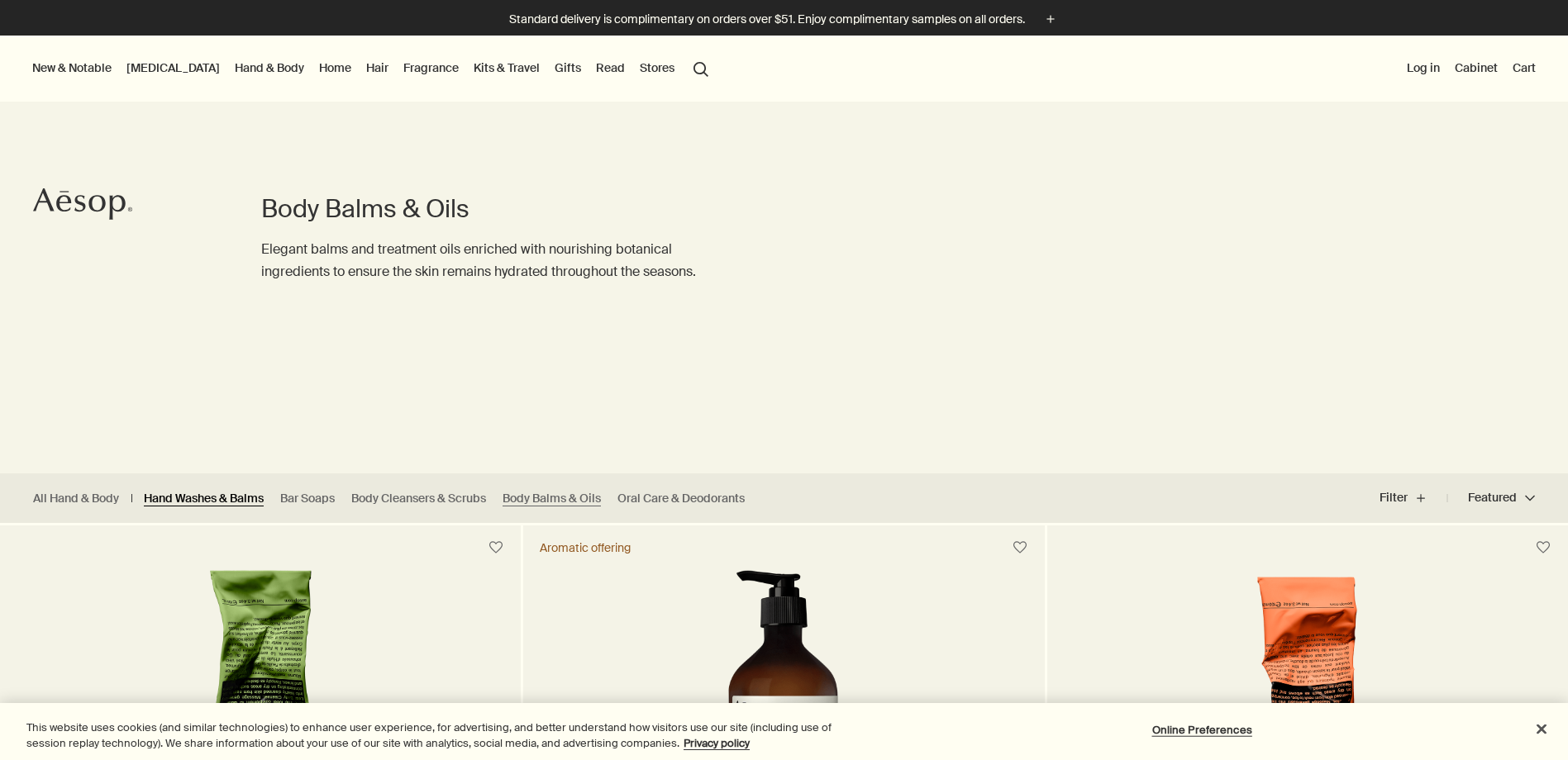
click at [174, 500] on link "Hand Washes & Balms" at bounding box center [204, 499] width 120 height 16
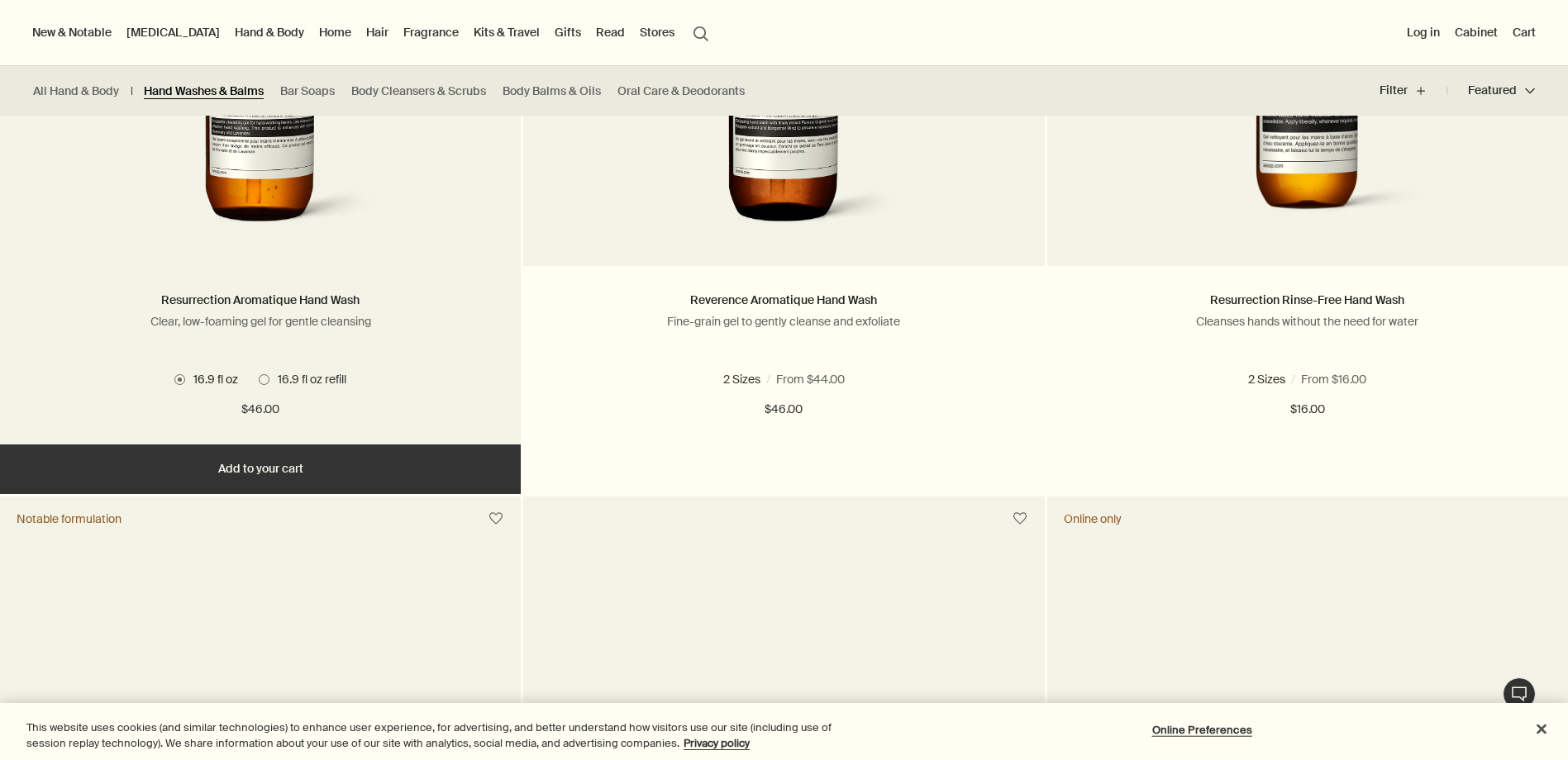
scroll to position [1156, 0]
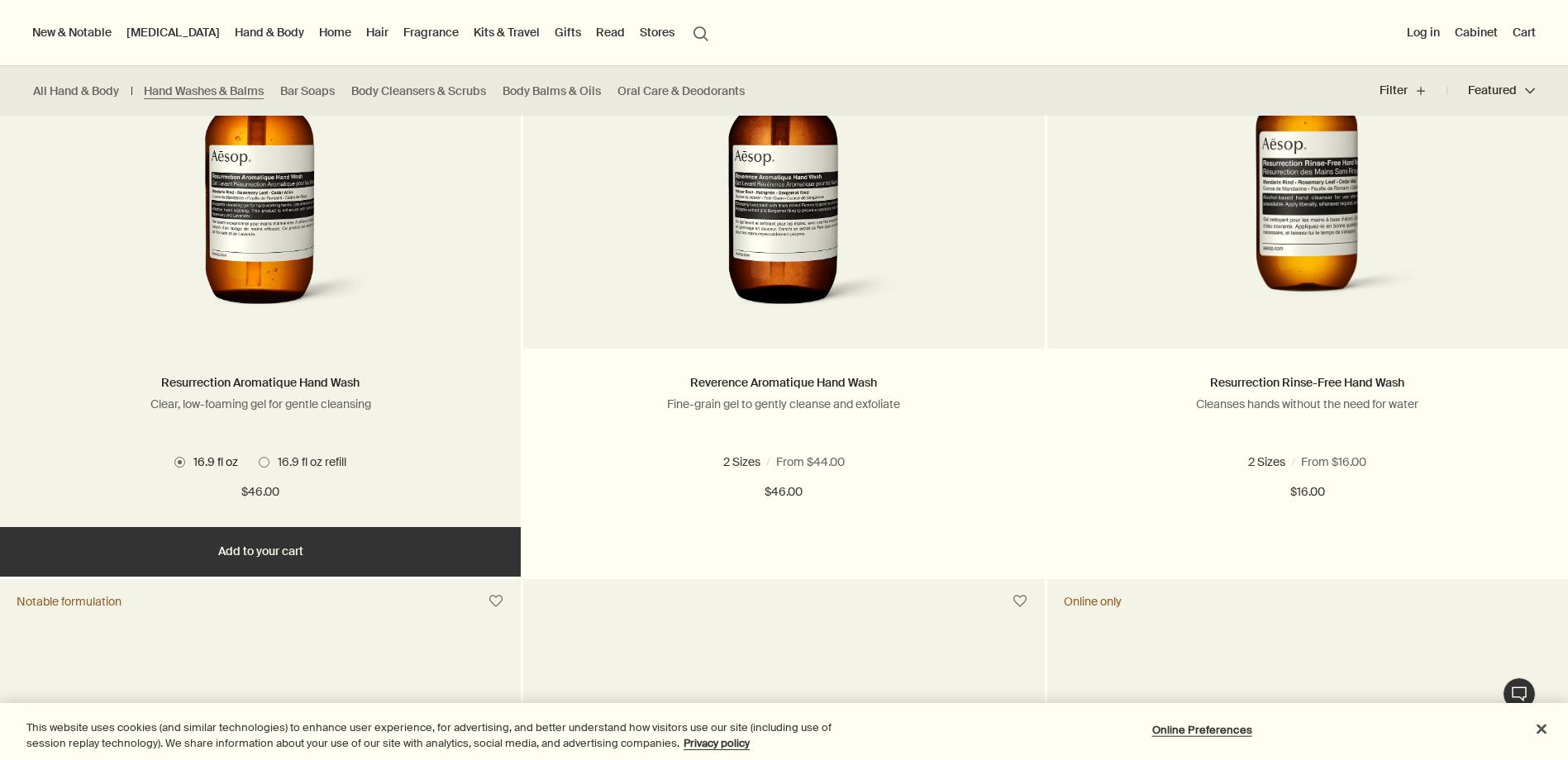
click at [259, 455] on label "16.9 fl oz refill" at bounding box center [303, 462] width 88 height 15
click at [171, 460] on ul "16.9 fl oz 16.9 fl oz refill" at bounding box center [260, 462] width 471 height 22
click at [178, 459] on span at bounding box center [179, 462] width 11 height 11
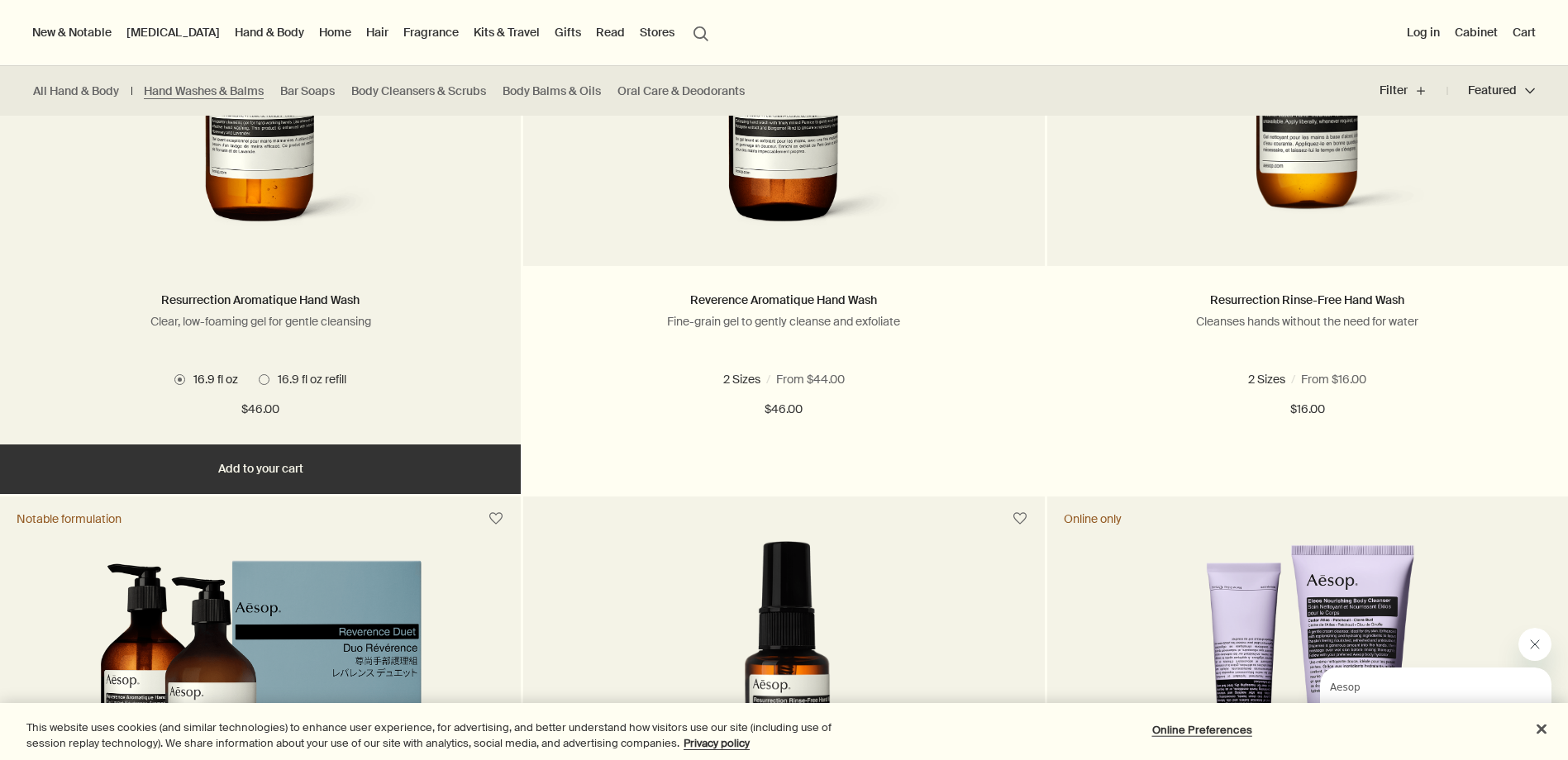
scroll to position [909, 0]
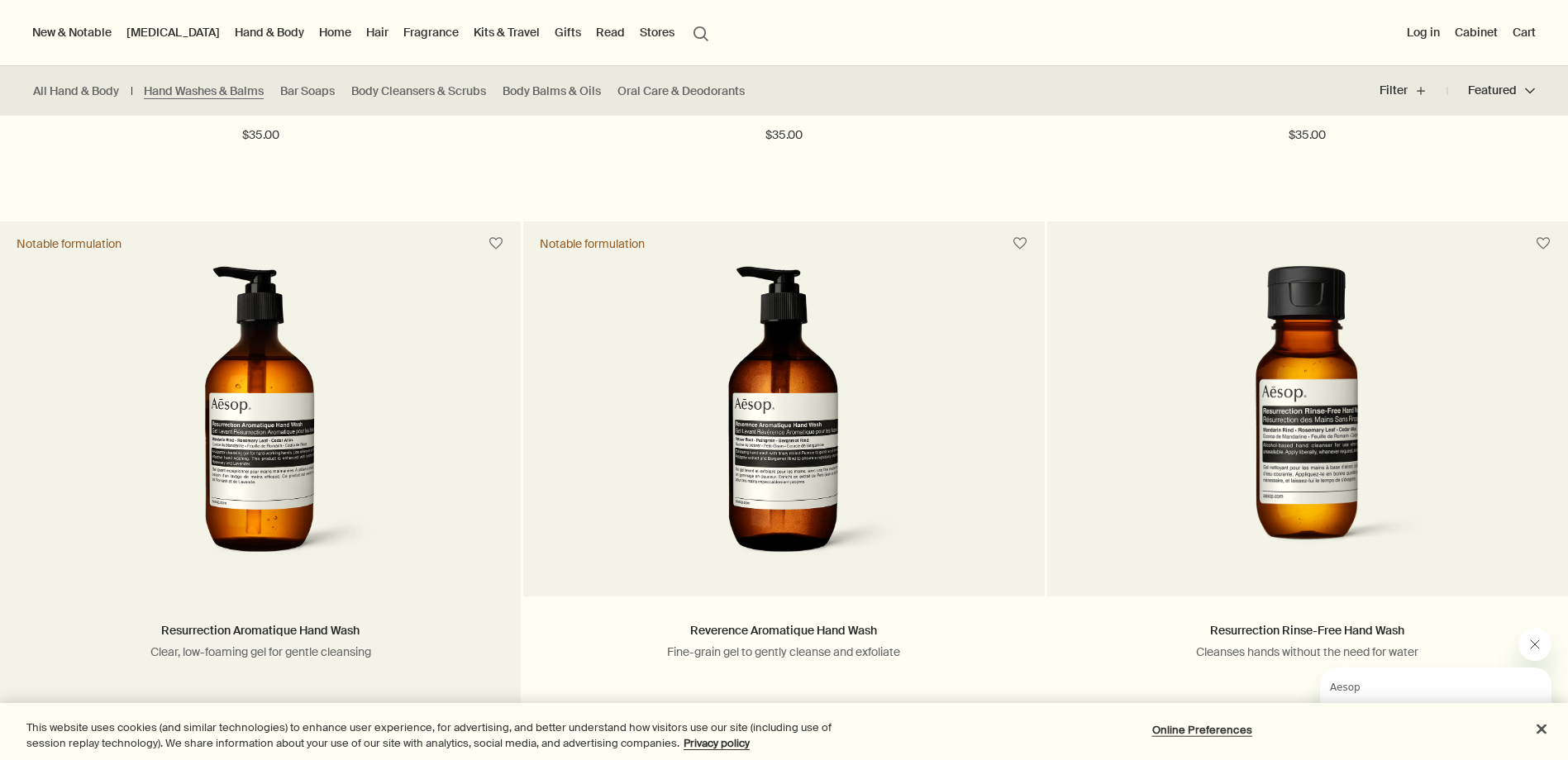
click at [283, 382] on img at bounding box center [261, 419] width 247 height 306
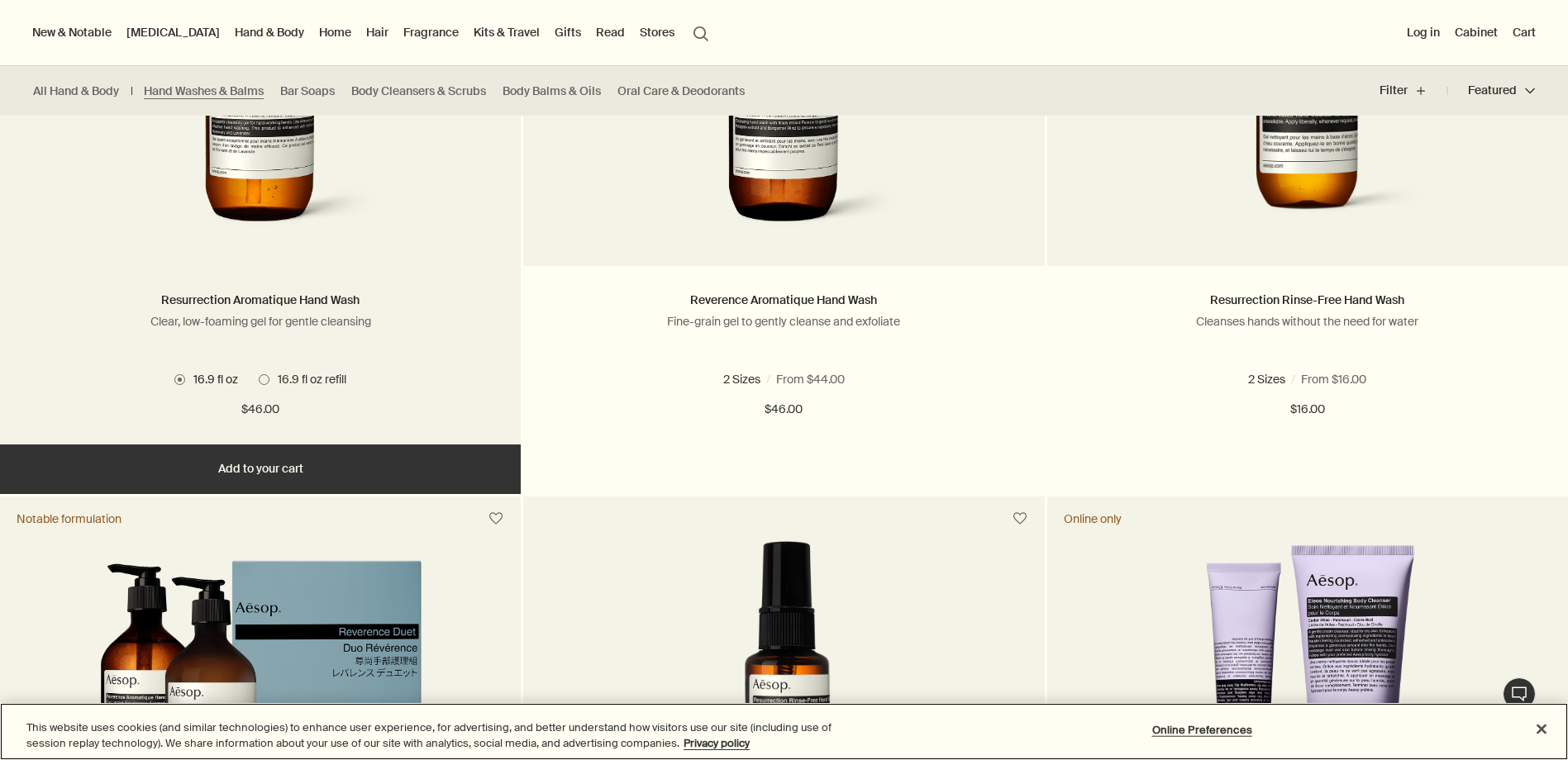
scroll to position [991, 0]
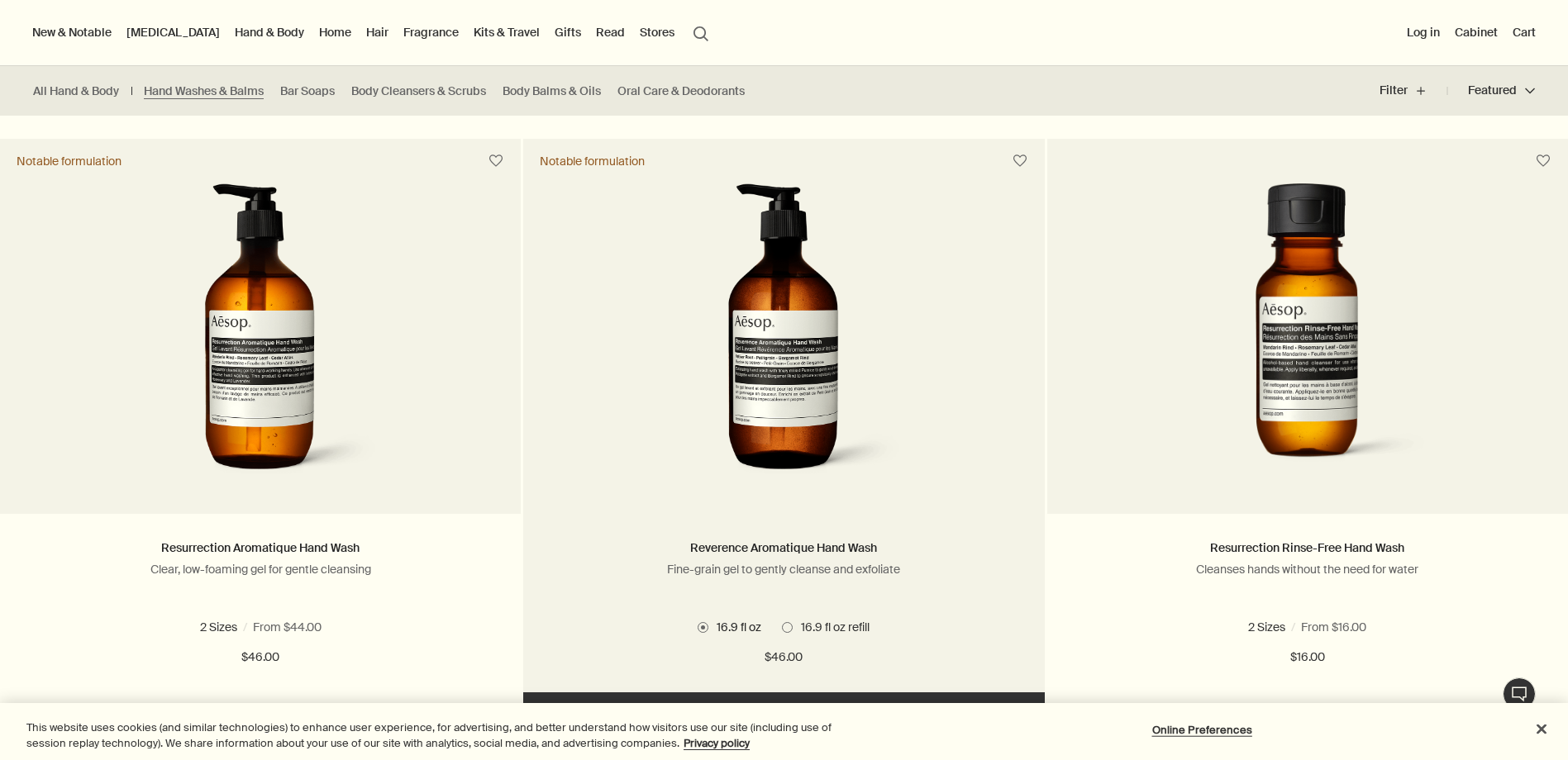
click at [819, 297] on img at bounding box center [784, 336] width 247 height 306
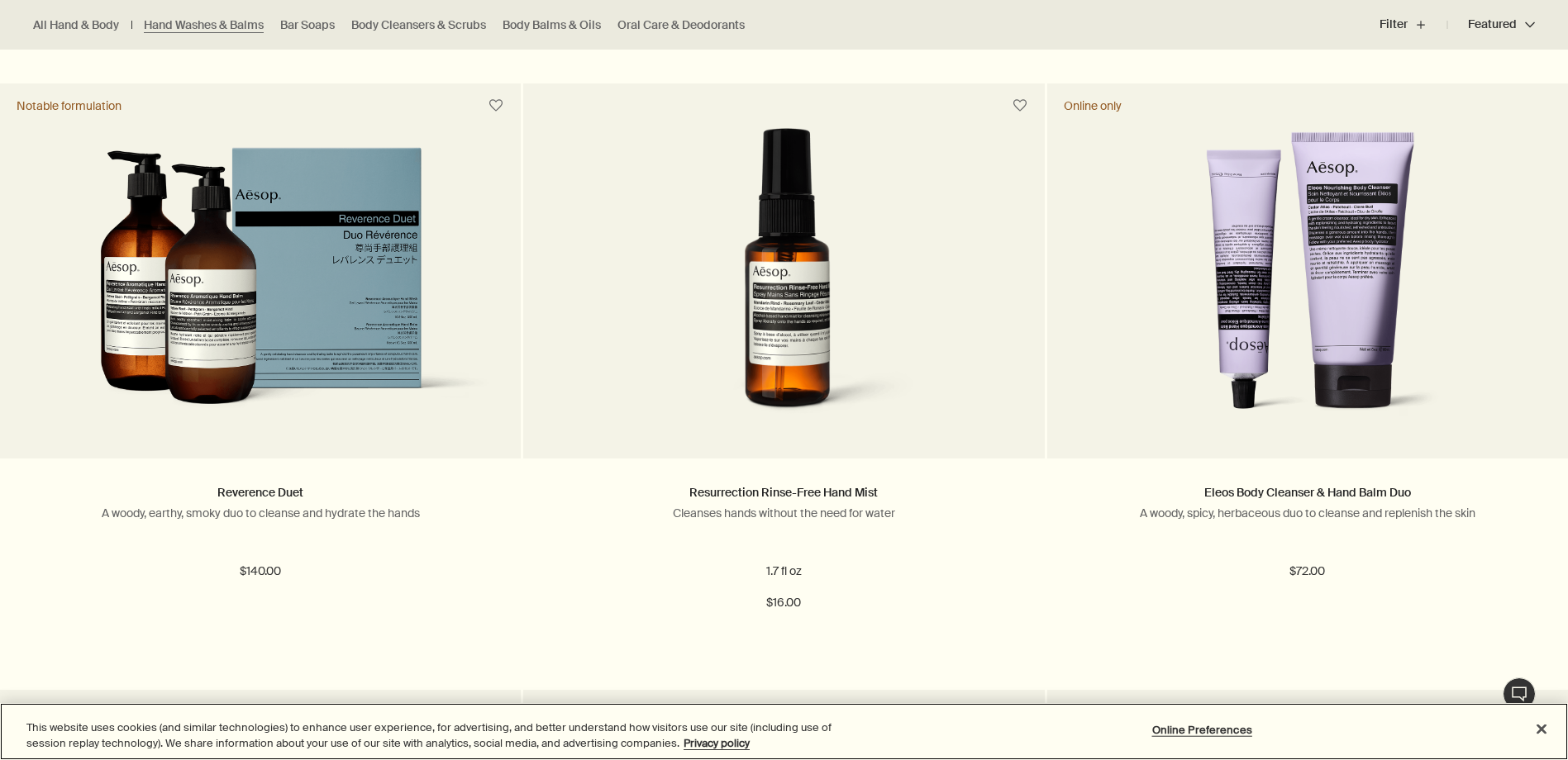
scroll to position [1735, 0]
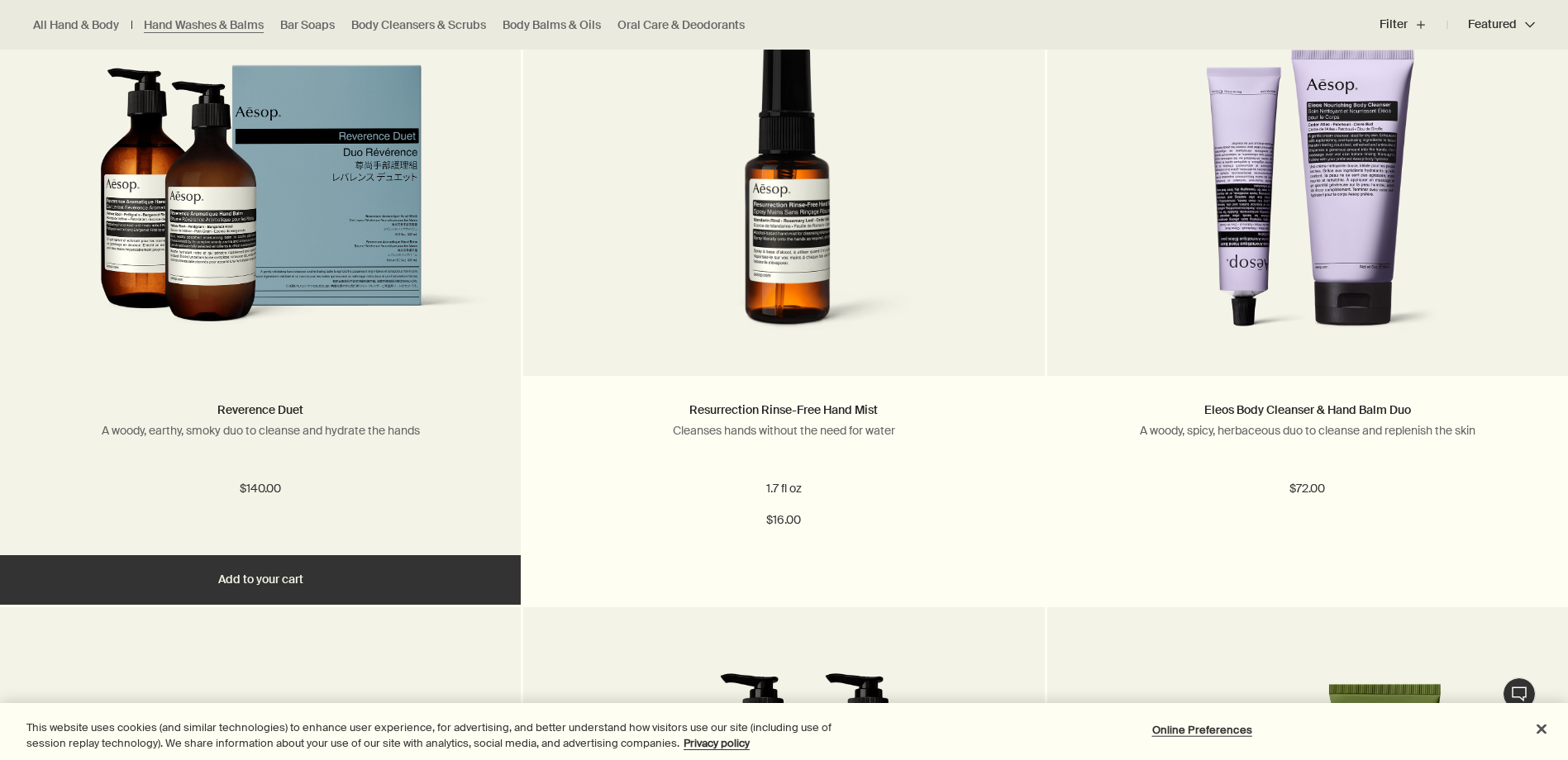
click at [148, 211] on img at bounding box center [260, 207] width 471 height 286
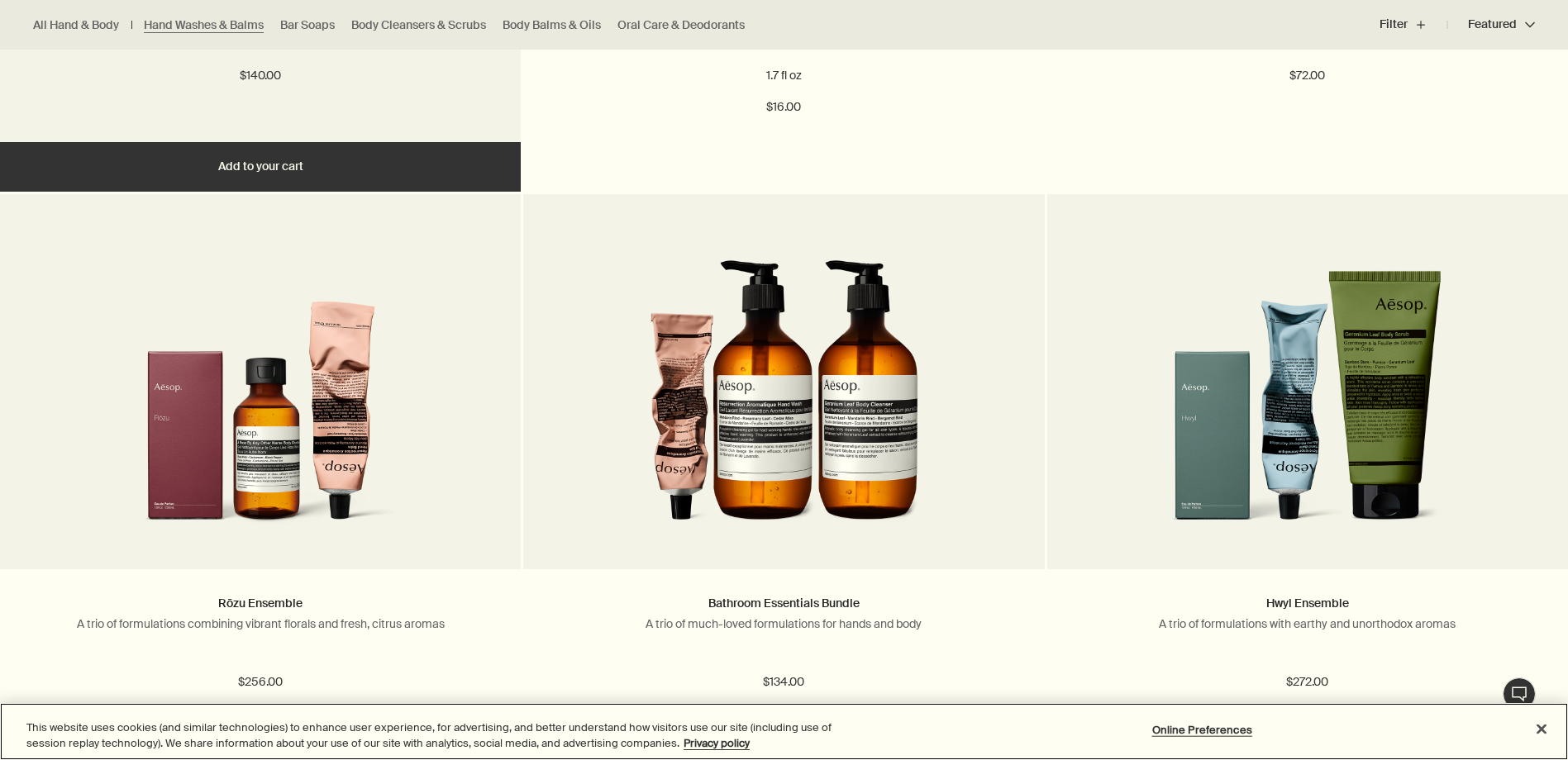
scroll to position [2231, 0]
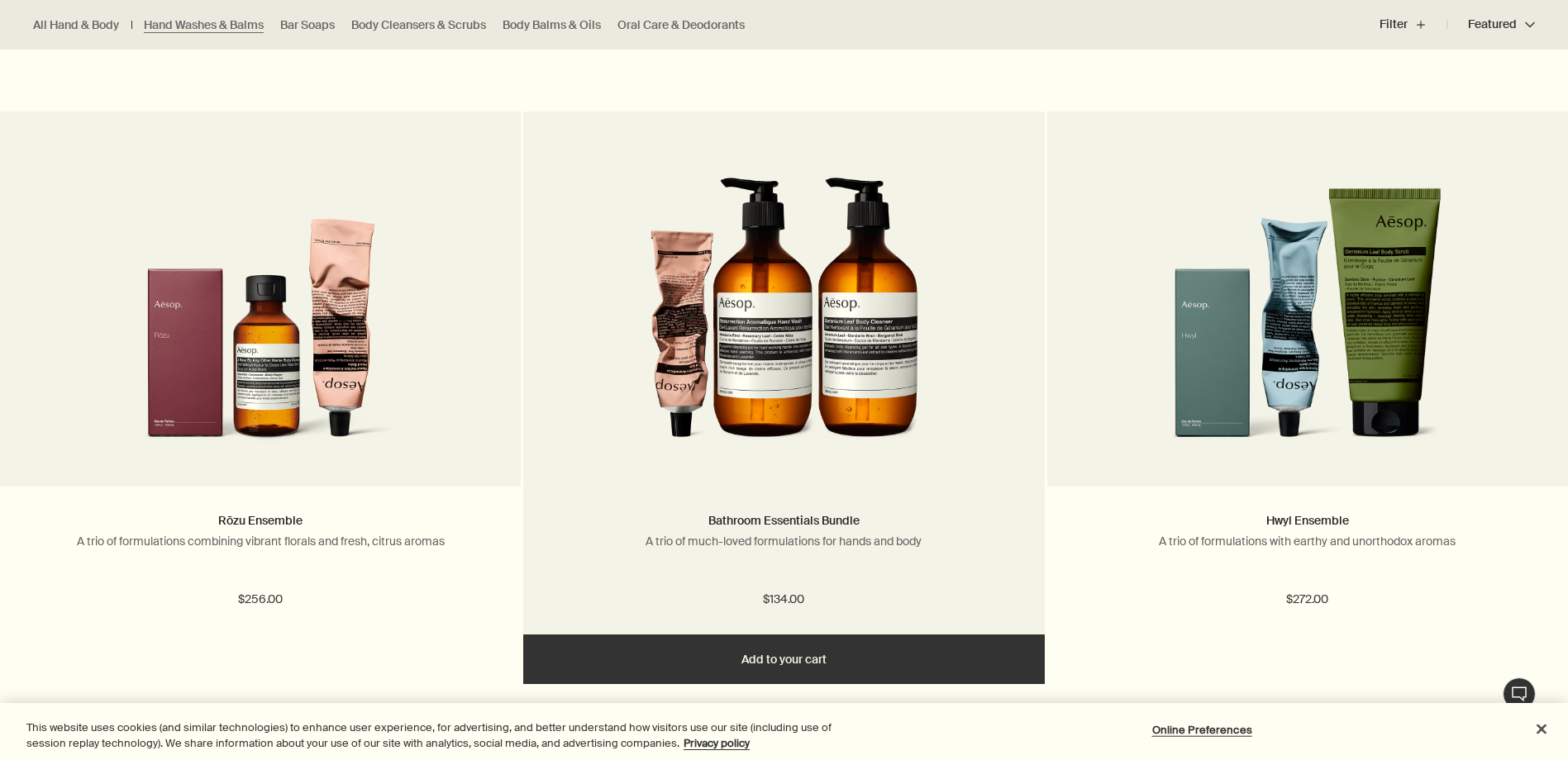
click at [741, 282] on img at bounding box center [784, 308] width 269 height 306
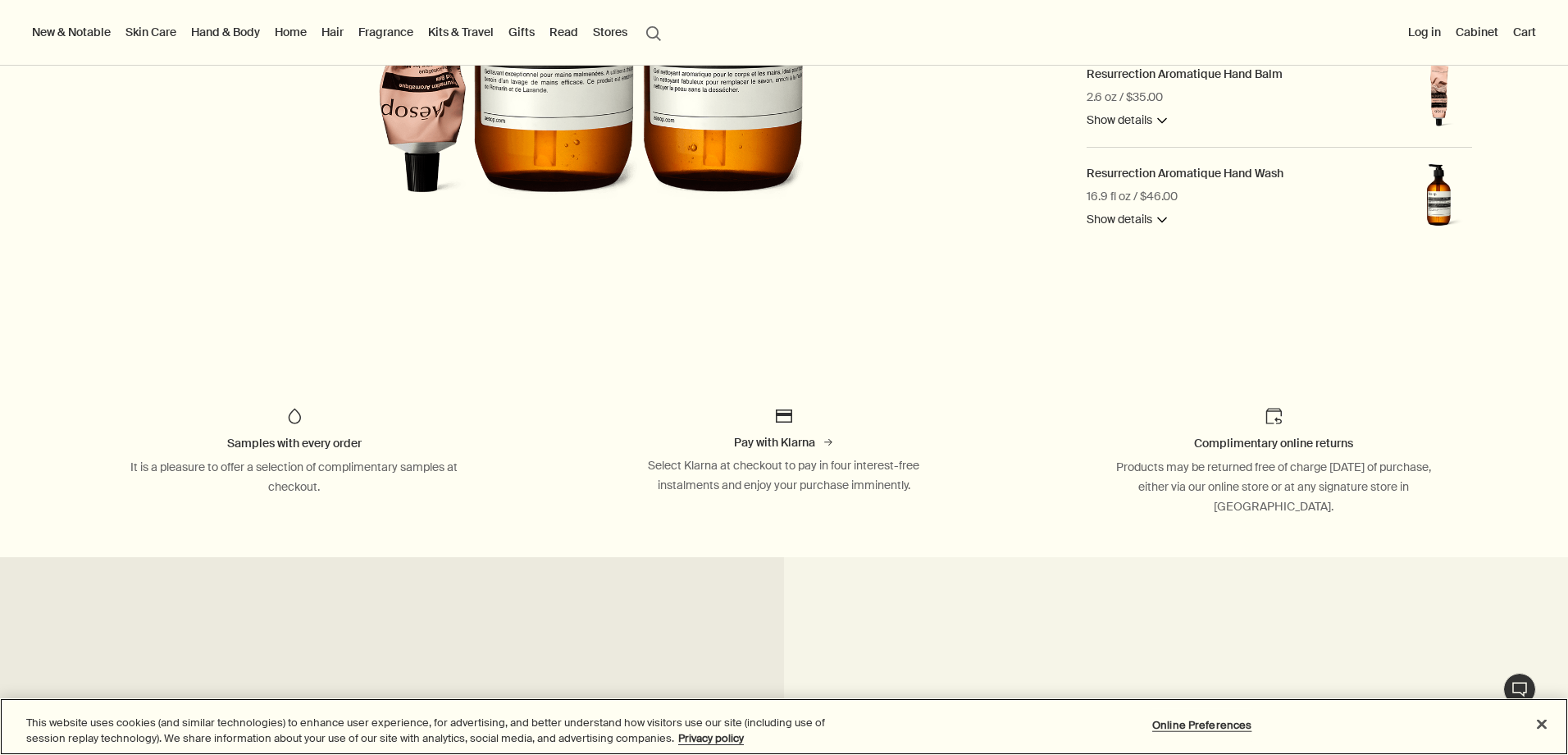
scroll to position [82, 0]
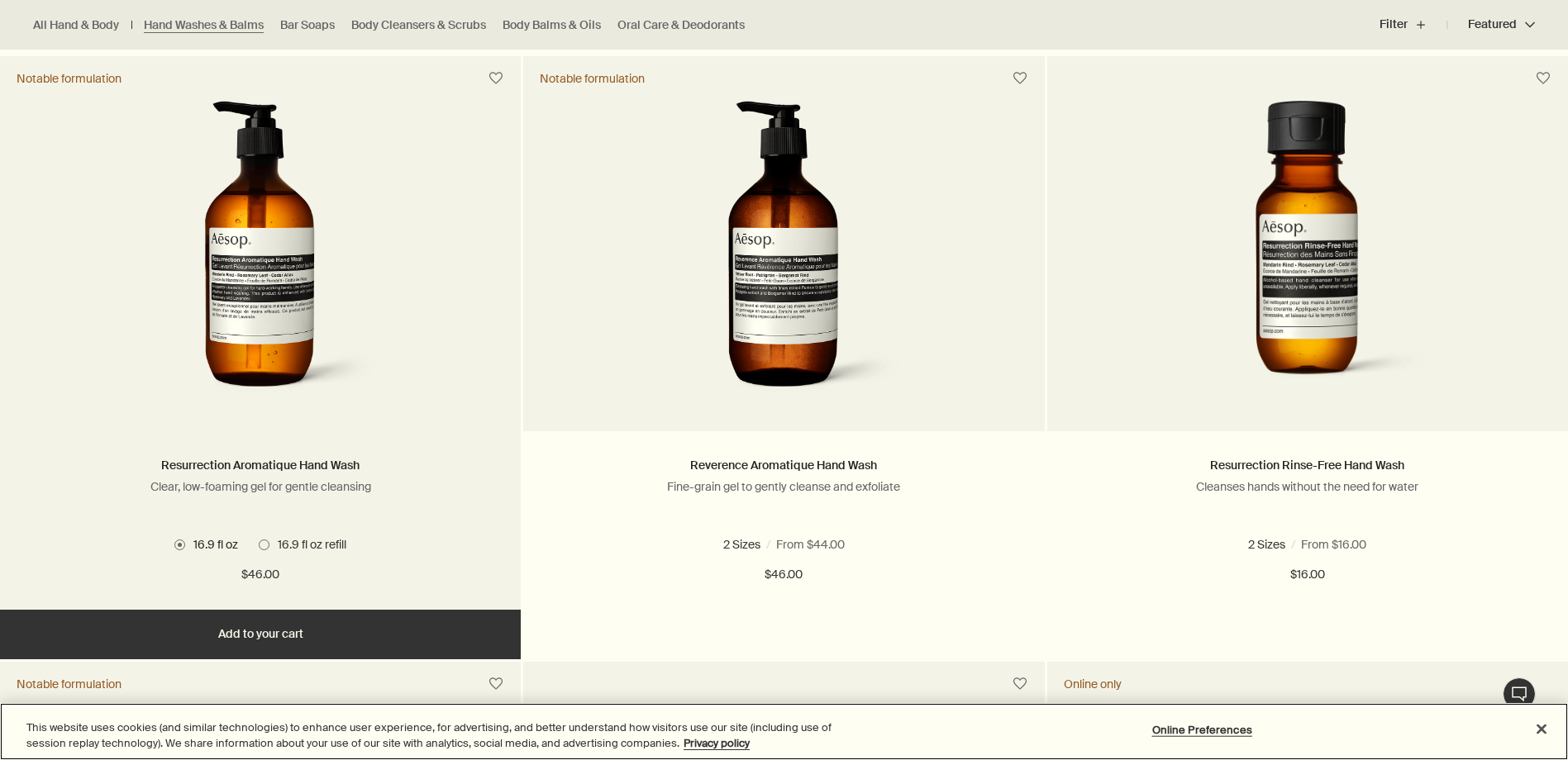
scroll to position [1569, 0]
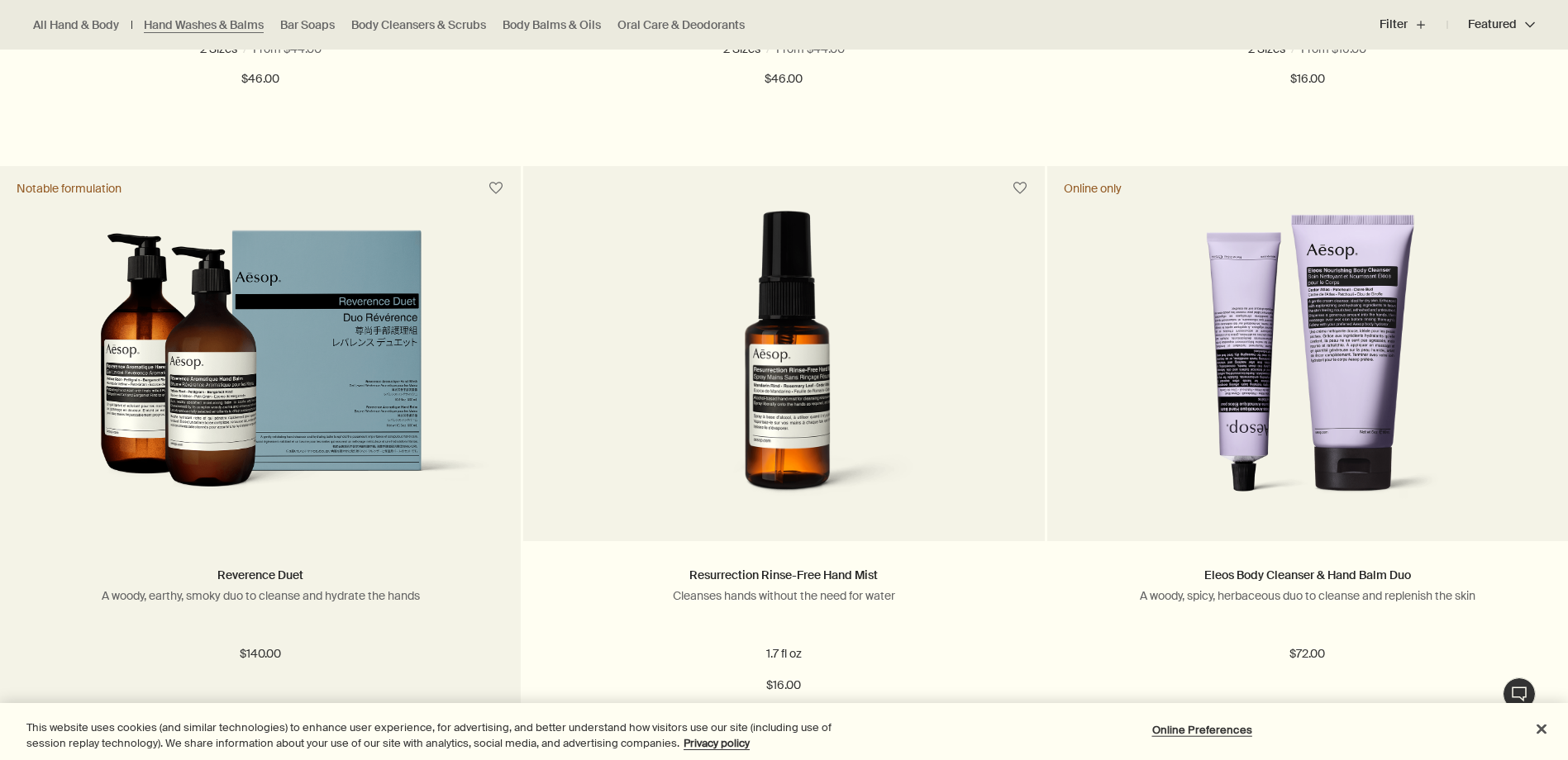
click at [325, 332] on img at bounding box center [260, 372] width 471 height 286
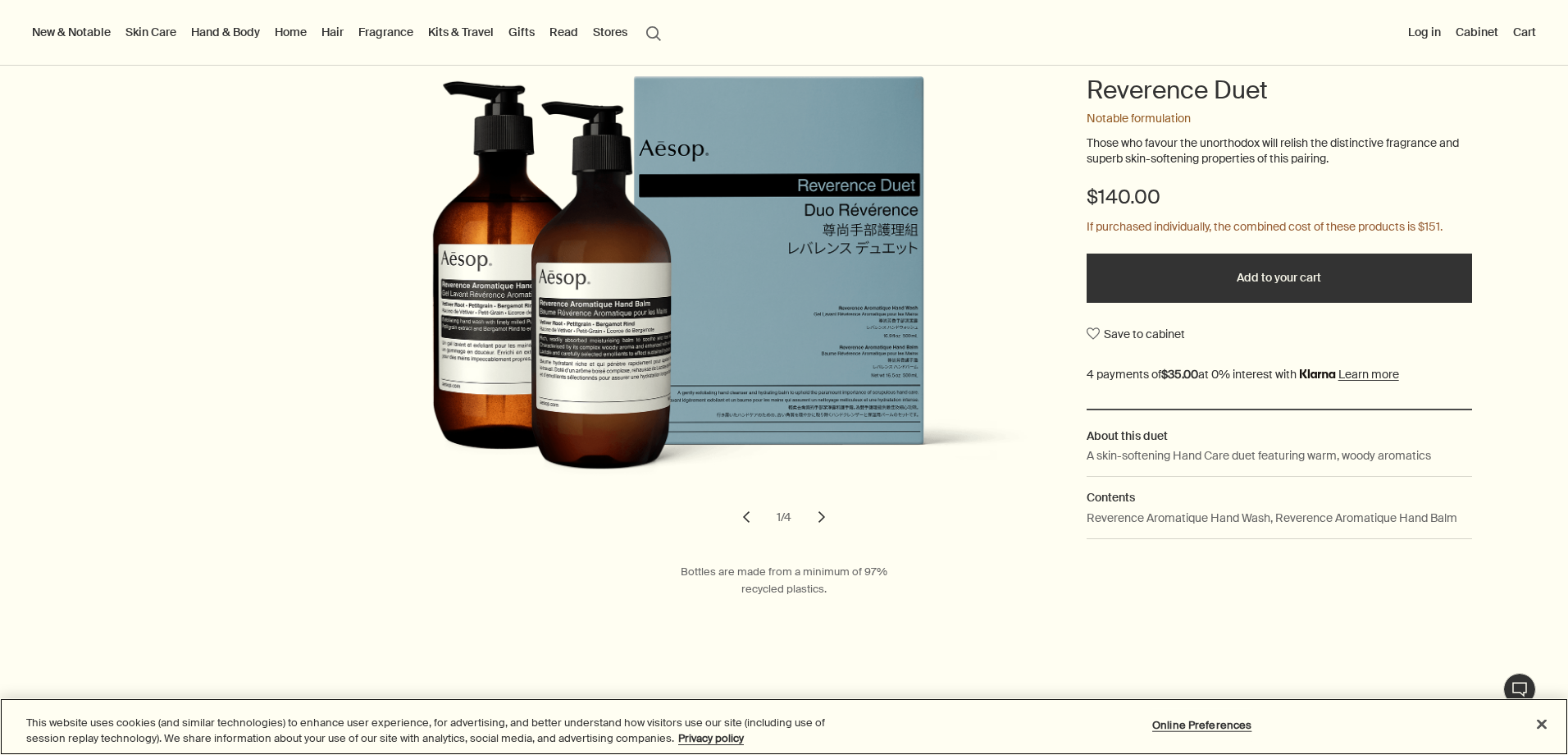
scroll to position [82, 0]
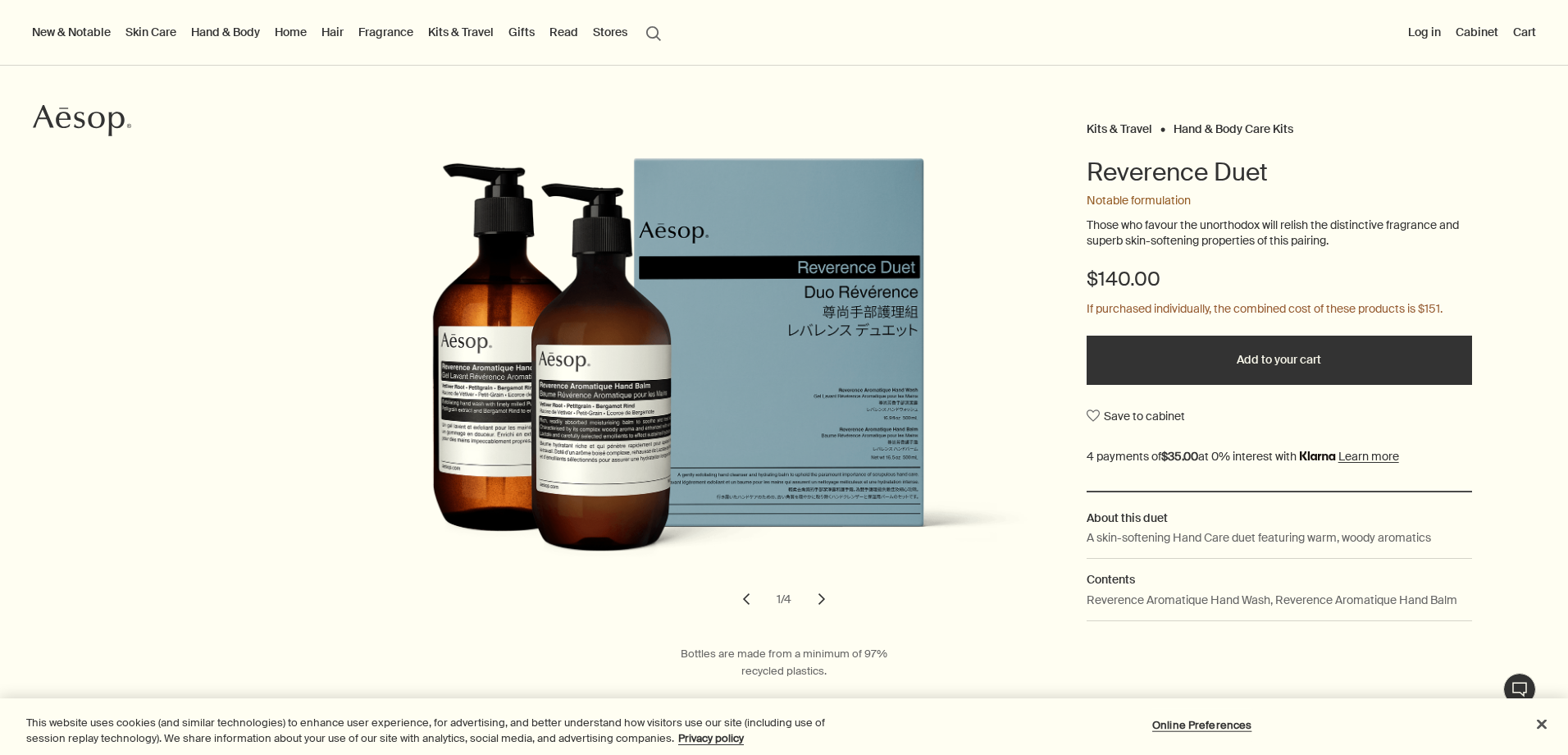
click at [813, 597] on button "chevron" at bounding box center [821, 599] width 36 height 37
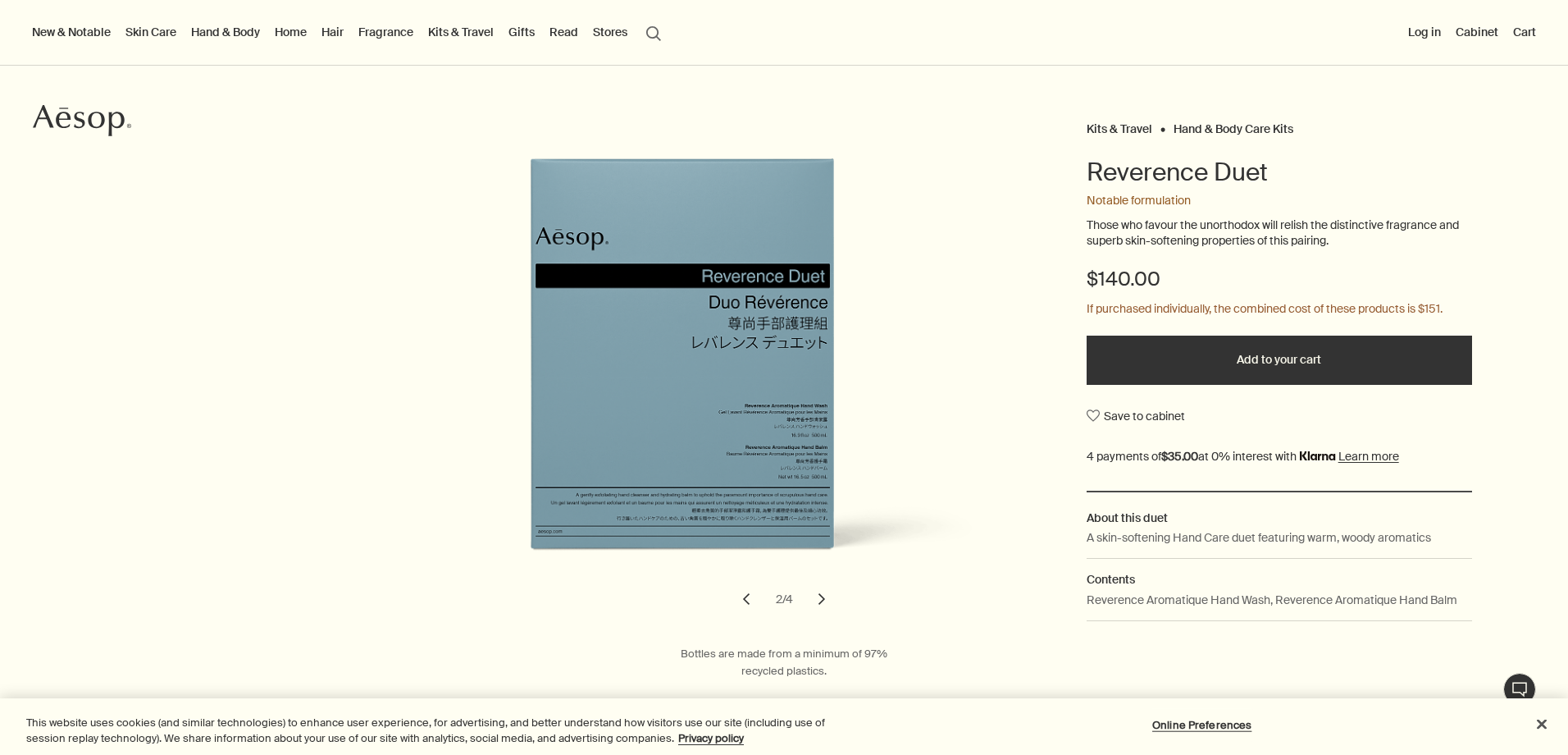
click at [813, 597] on button "chevron" at bounding box center [821, 599] width 36 height 37
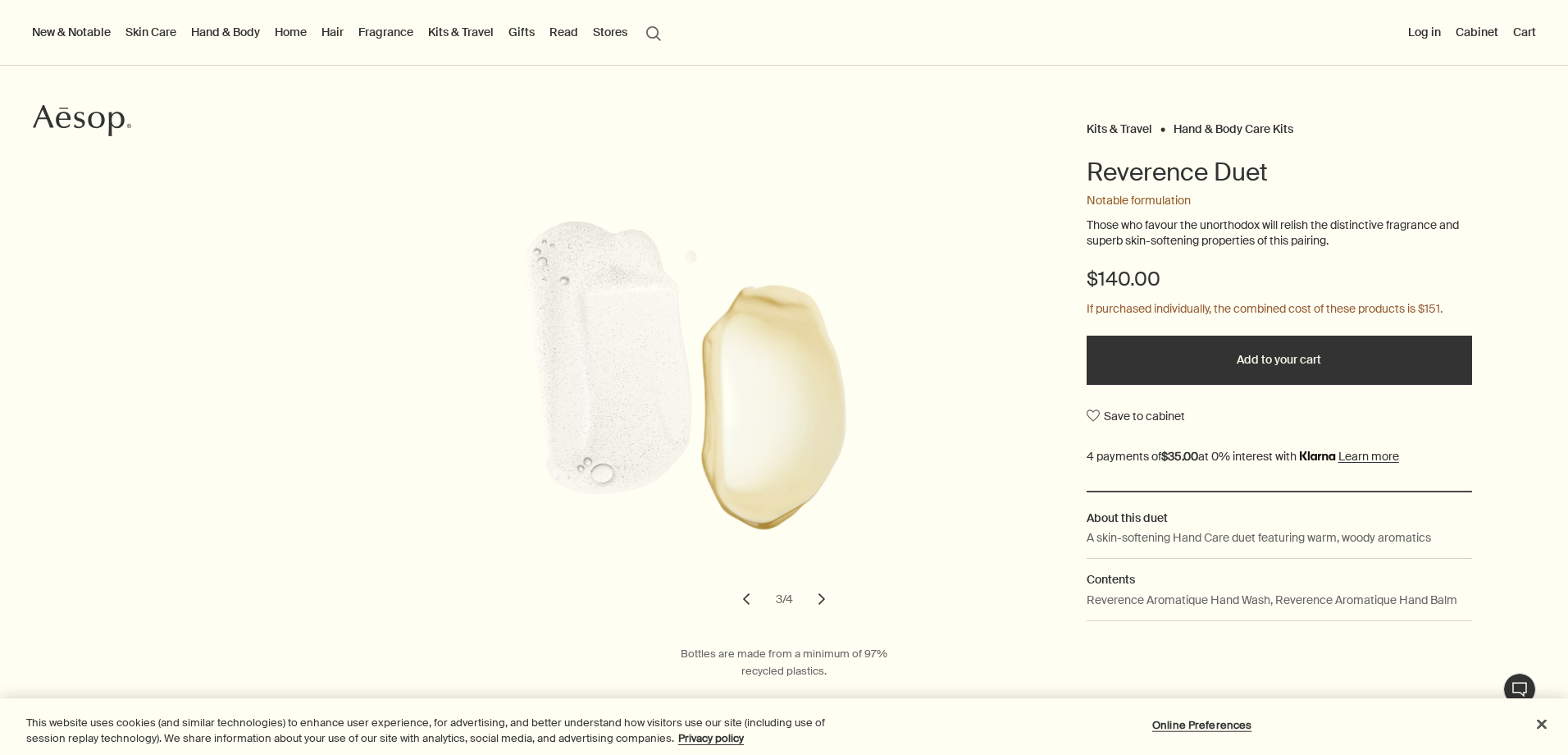
click at [813, 597] on button "chevron" at bounding box center [821, 599] width 36 height 37
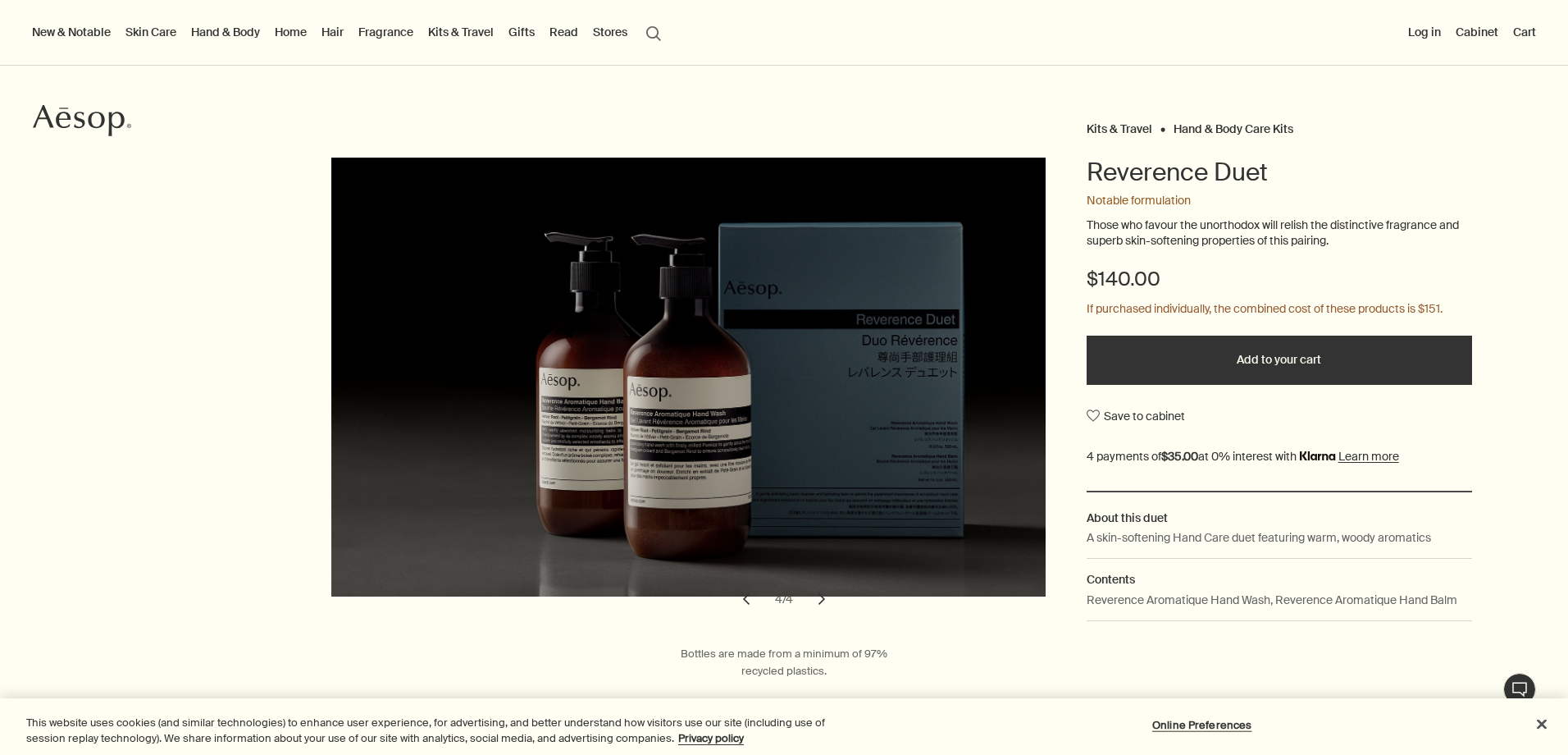
click at [813, 597] on button "chevron" at bounding box center [821, 599] width 36 height 37
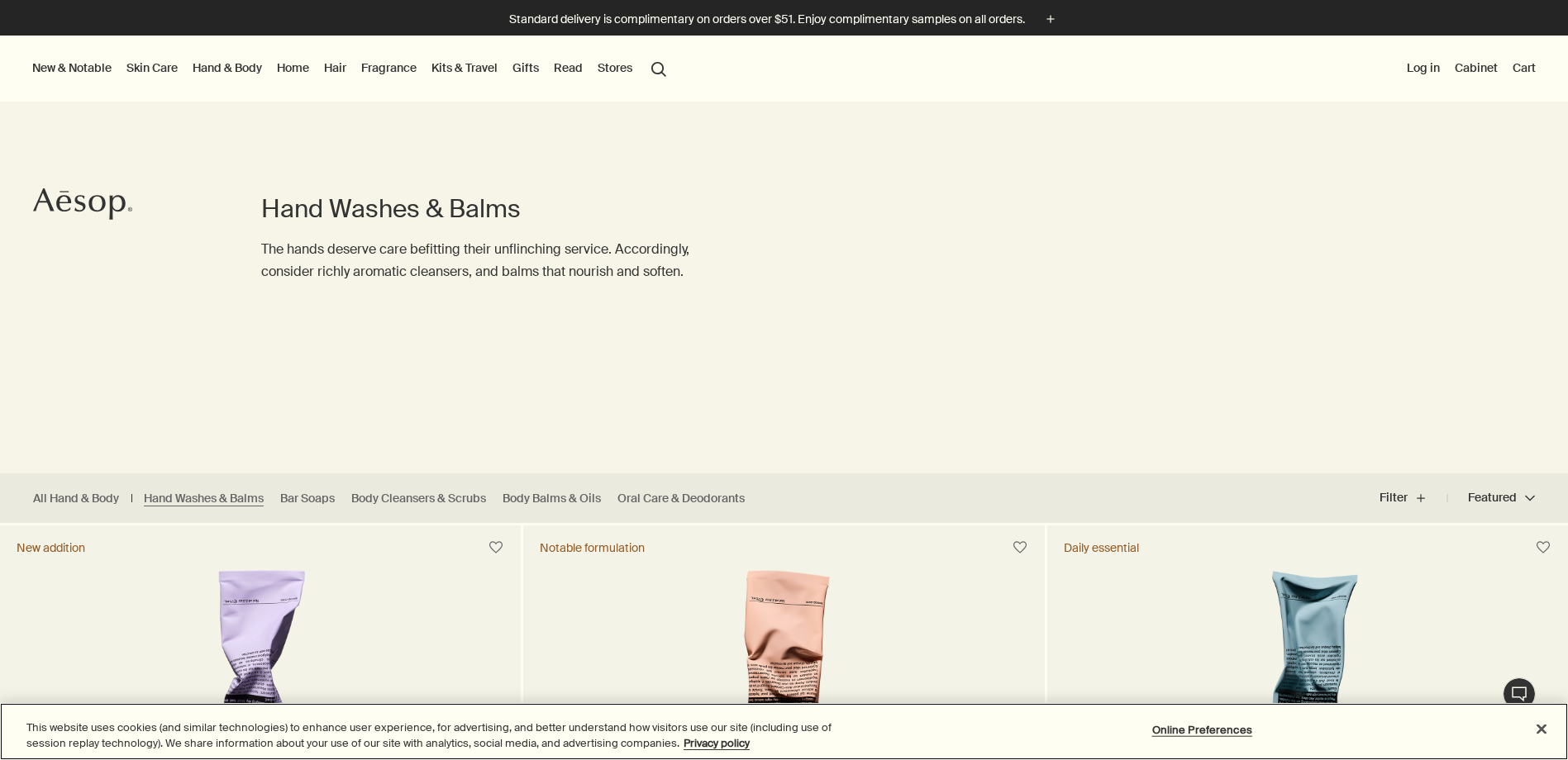
scroll to position [413, 0]
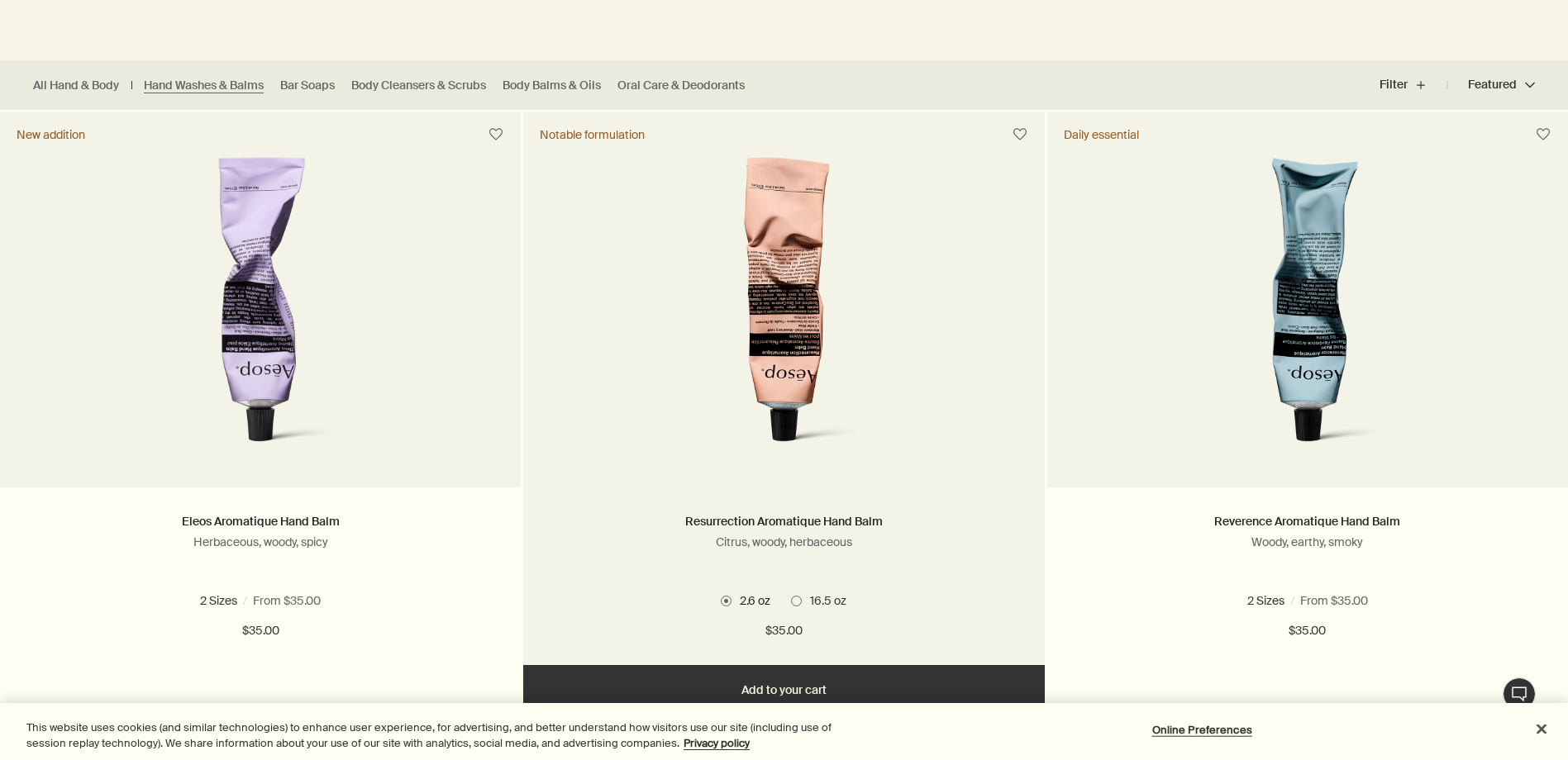
click at [810, 600] on span "16.5 oz" at bounding box center [824, 600] width 45 height 15
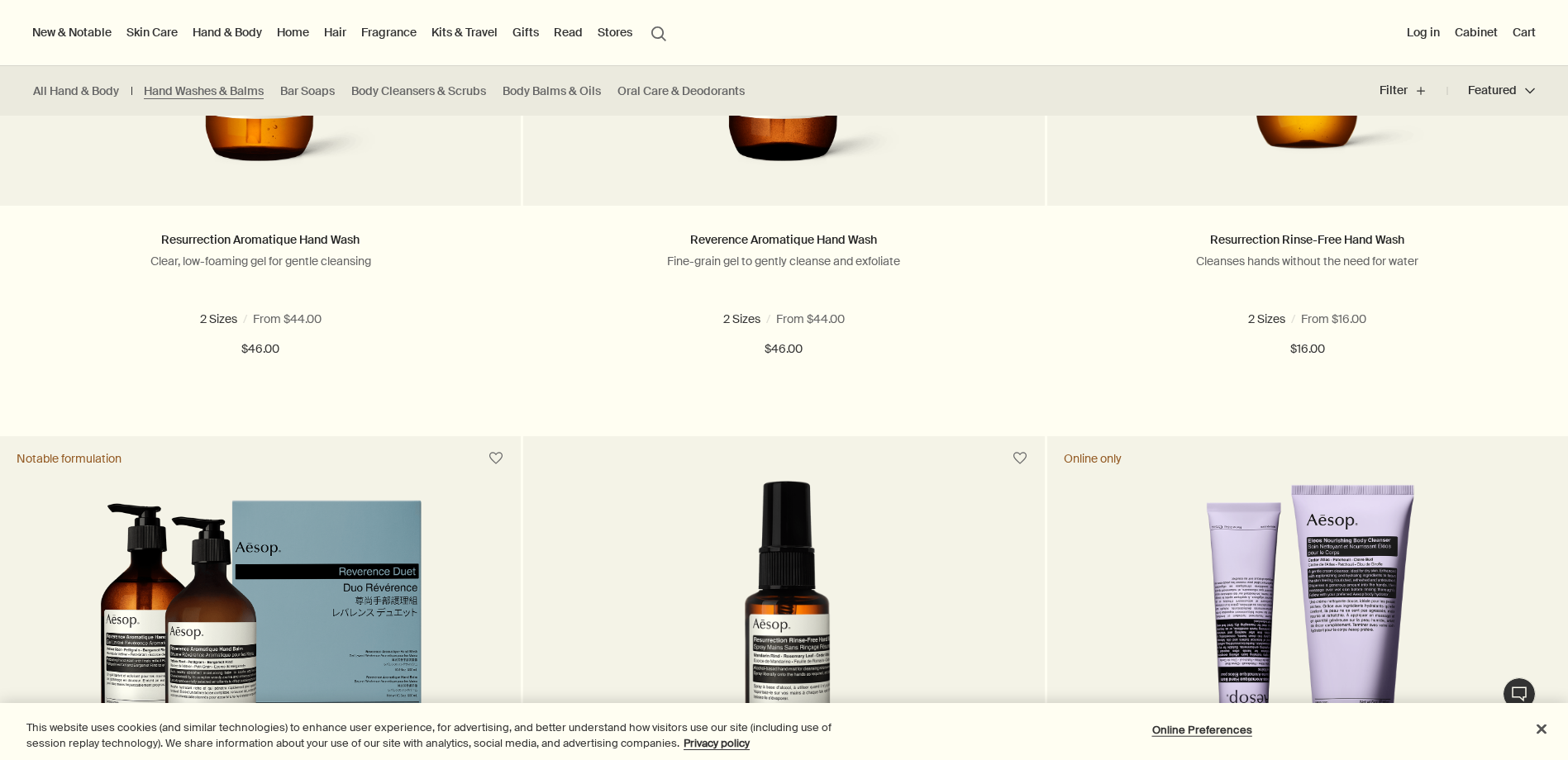
scroll to position [721, 0]
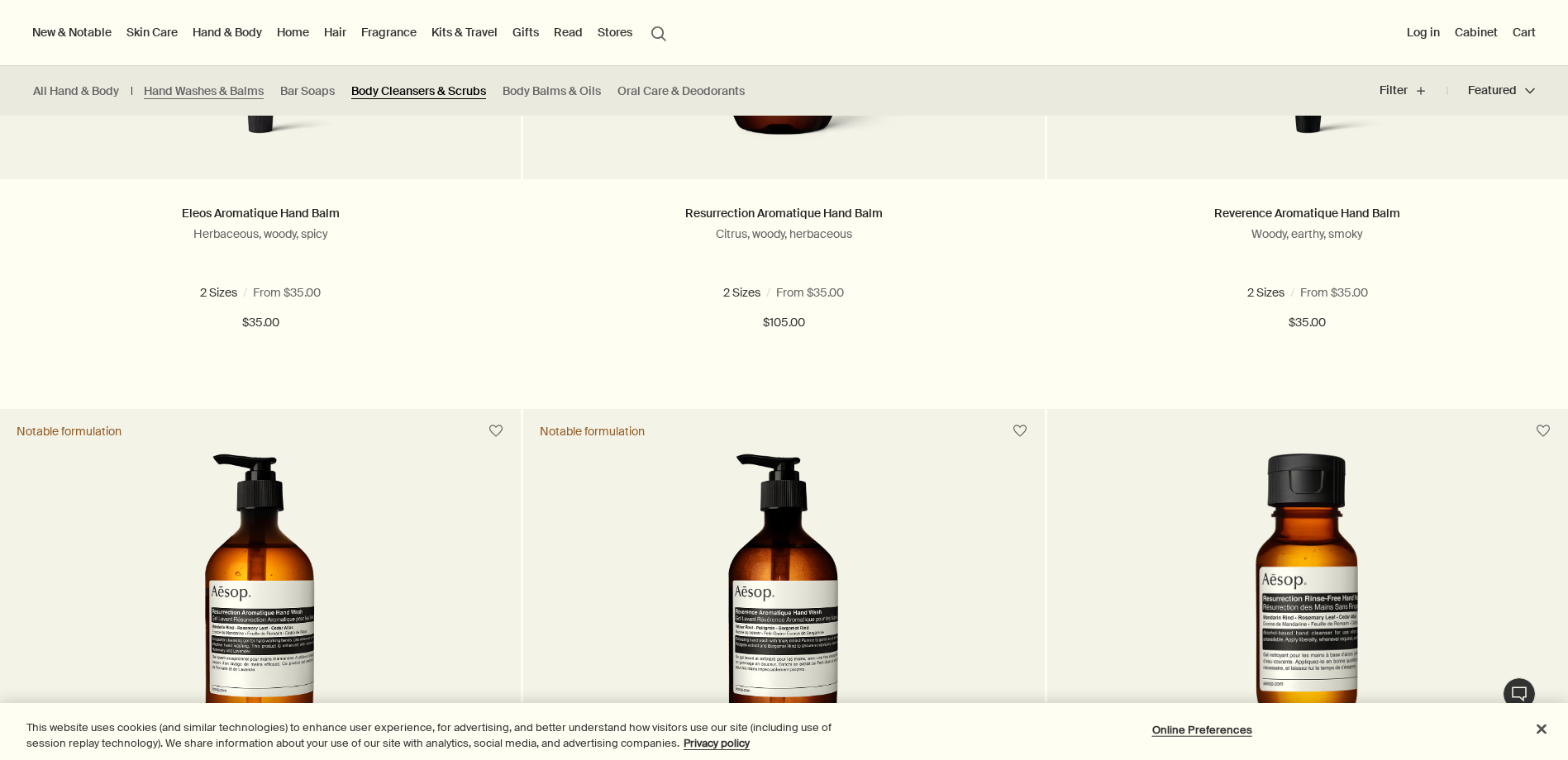
click at [395, 85] on link "Body Cleansers & Scrubs" at bounding box center [419, 91] width 134 height 16
